Goal: Ask a question: Seek information or help from site administrators or community

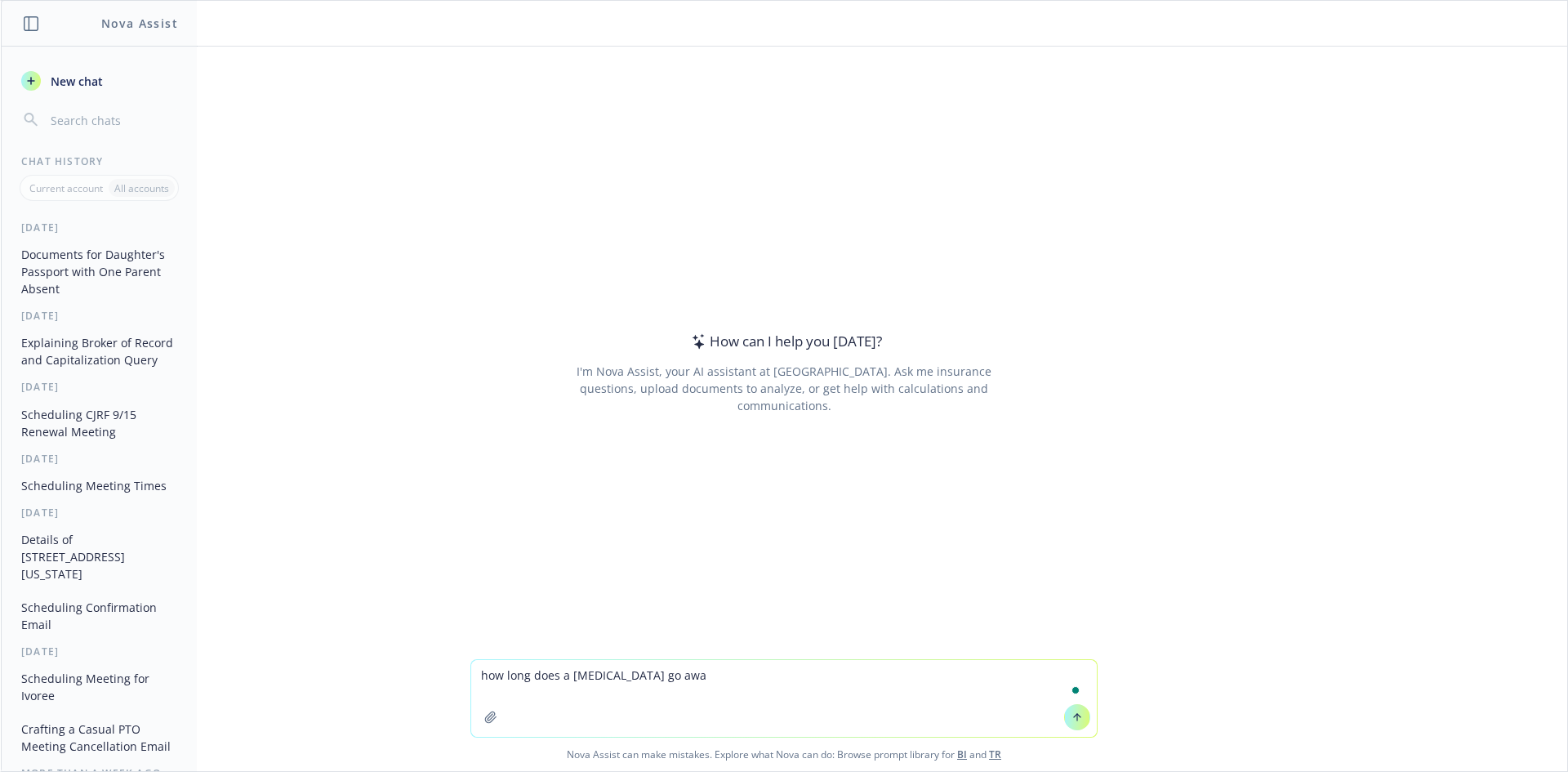
type textarea "how long does a [MEDICAL_DATA] go away"
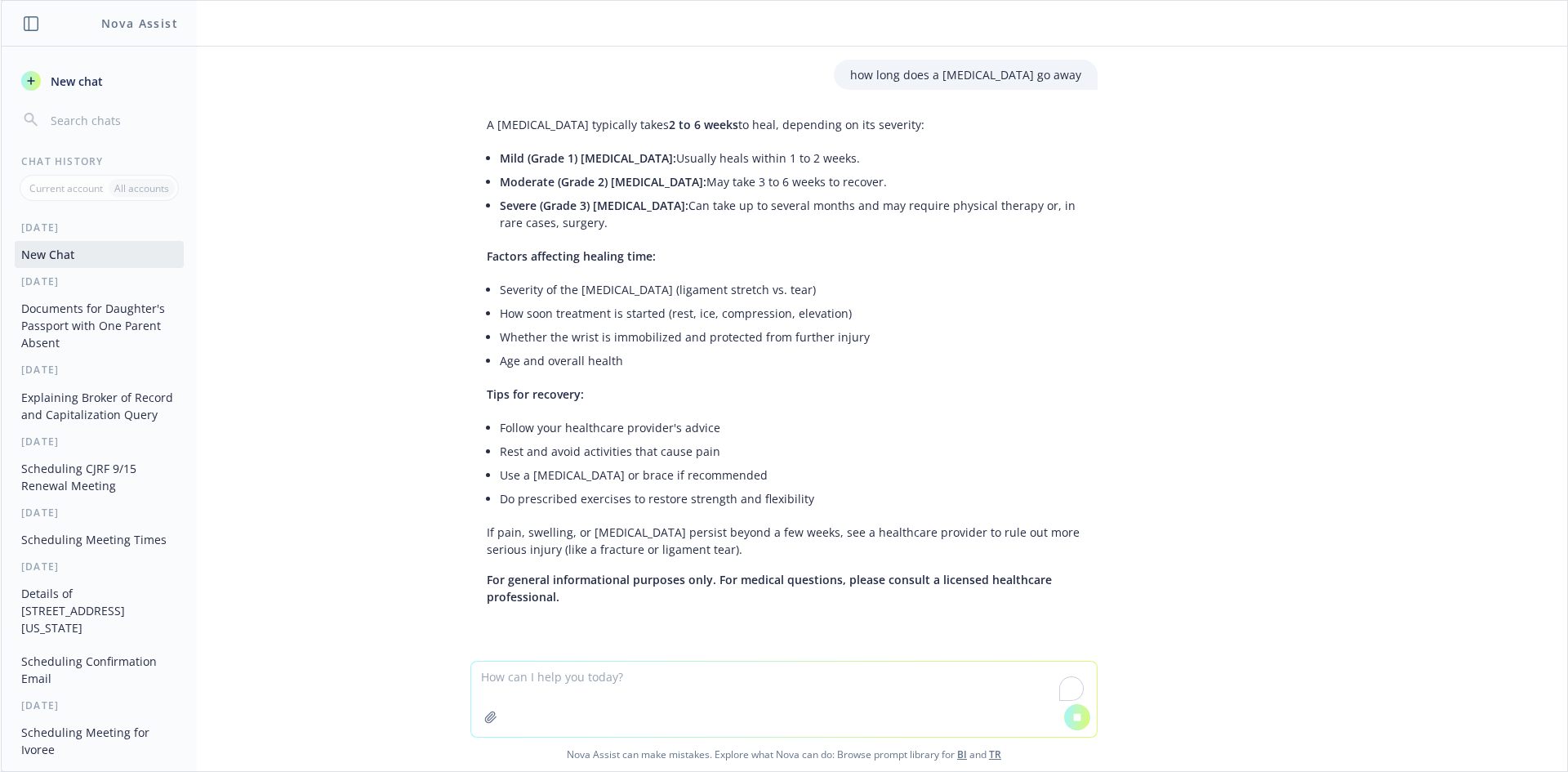
scroll to position [20, 0]
